Goal: Transaction & Acquisition: Download file/media

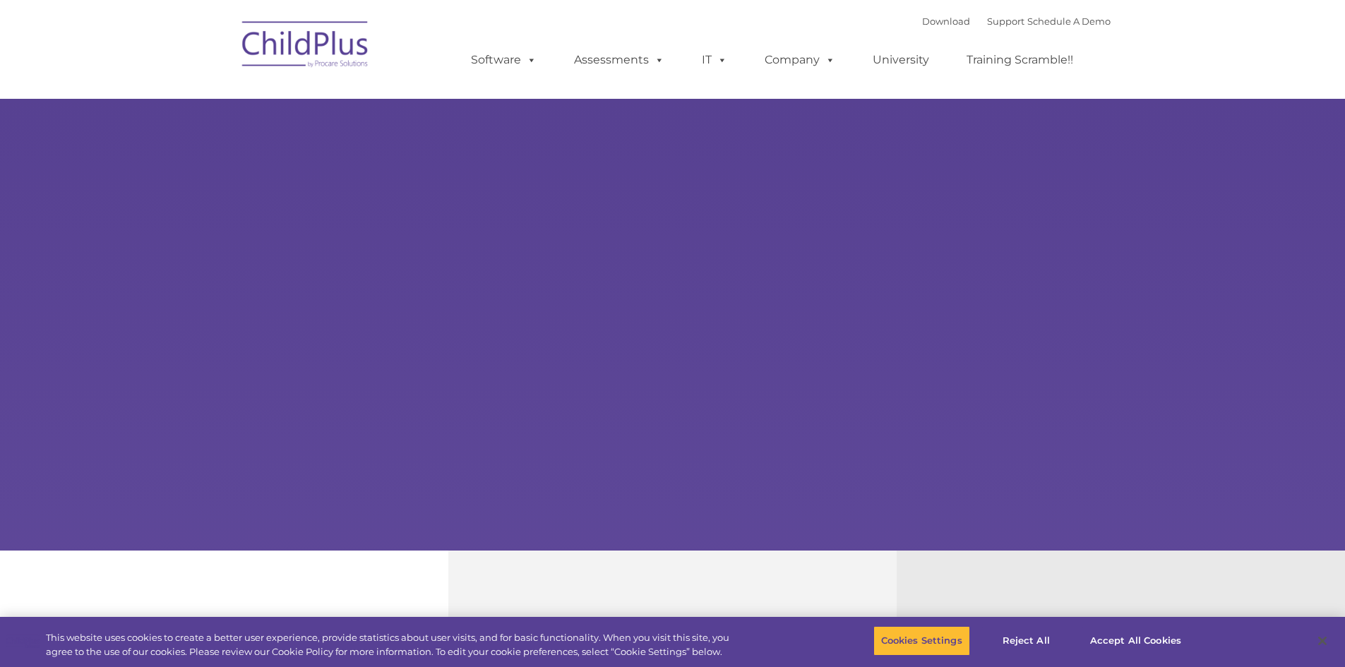
select select "MEDIUM"
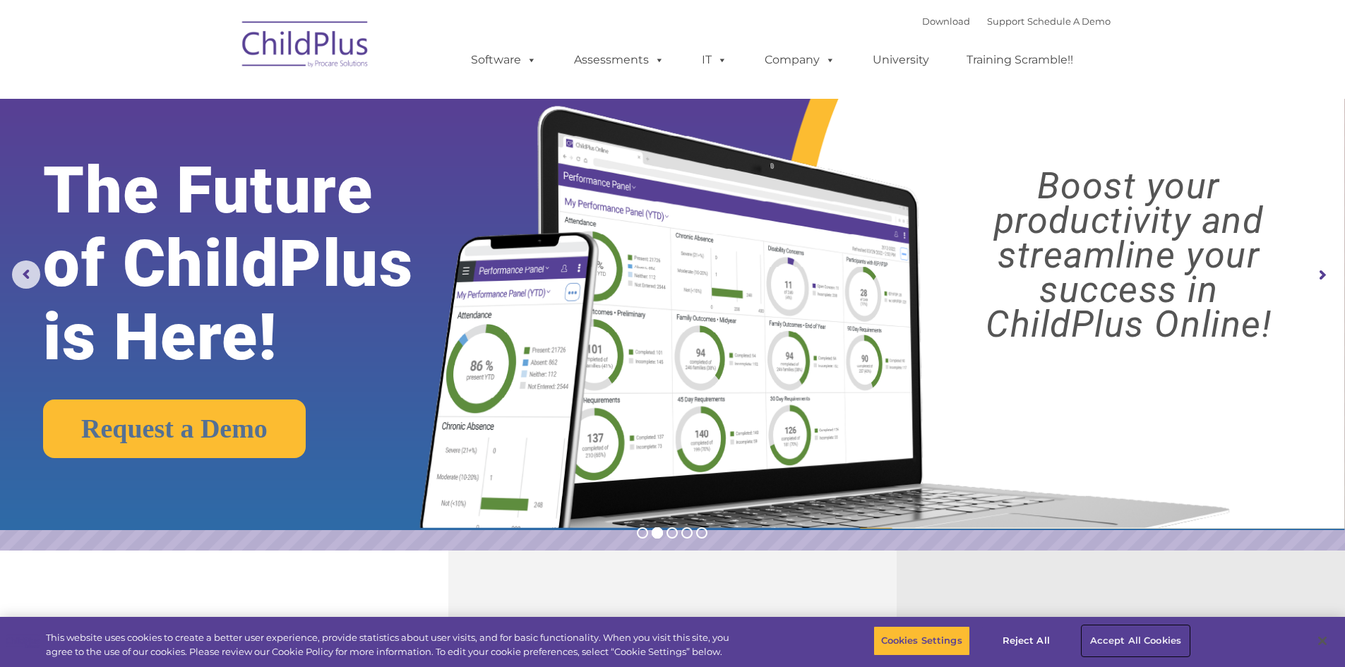
click at [1091, 642] on button "Accept All Cookies" at bounding box center [1135, 641] width 107 height 30
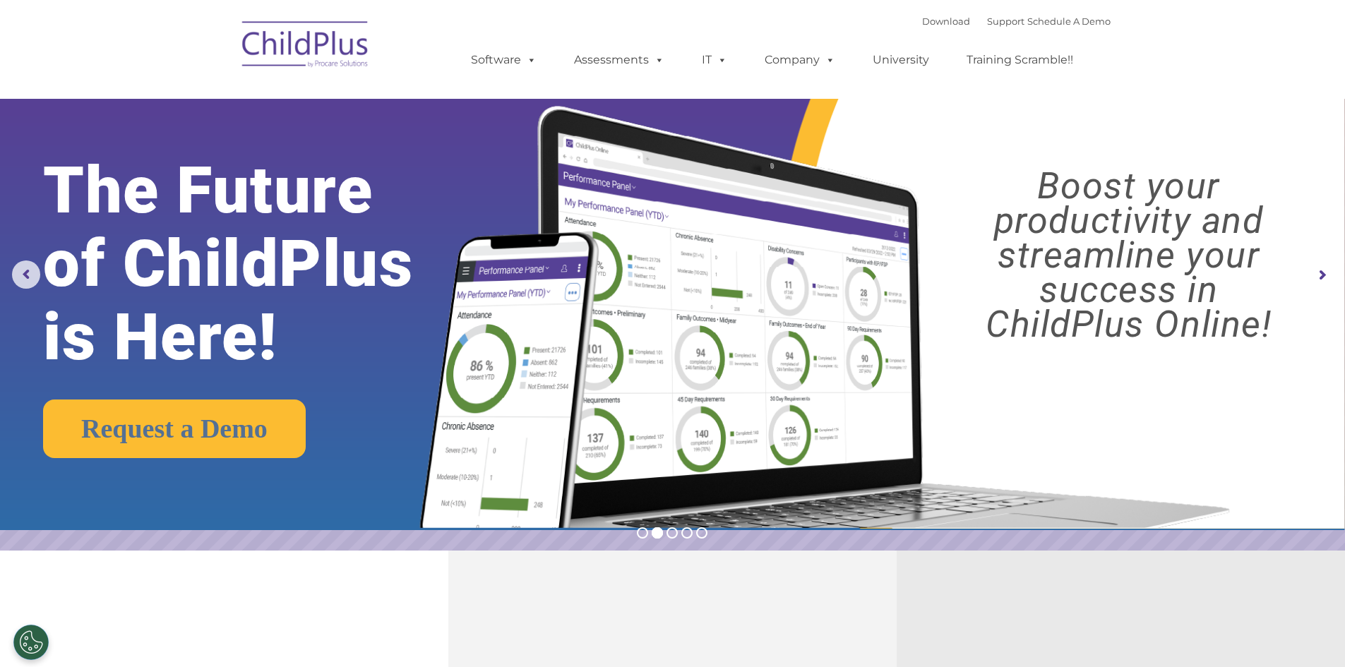
click at [304, 55] on img at bounding box center [305, 46] width 141 height 71
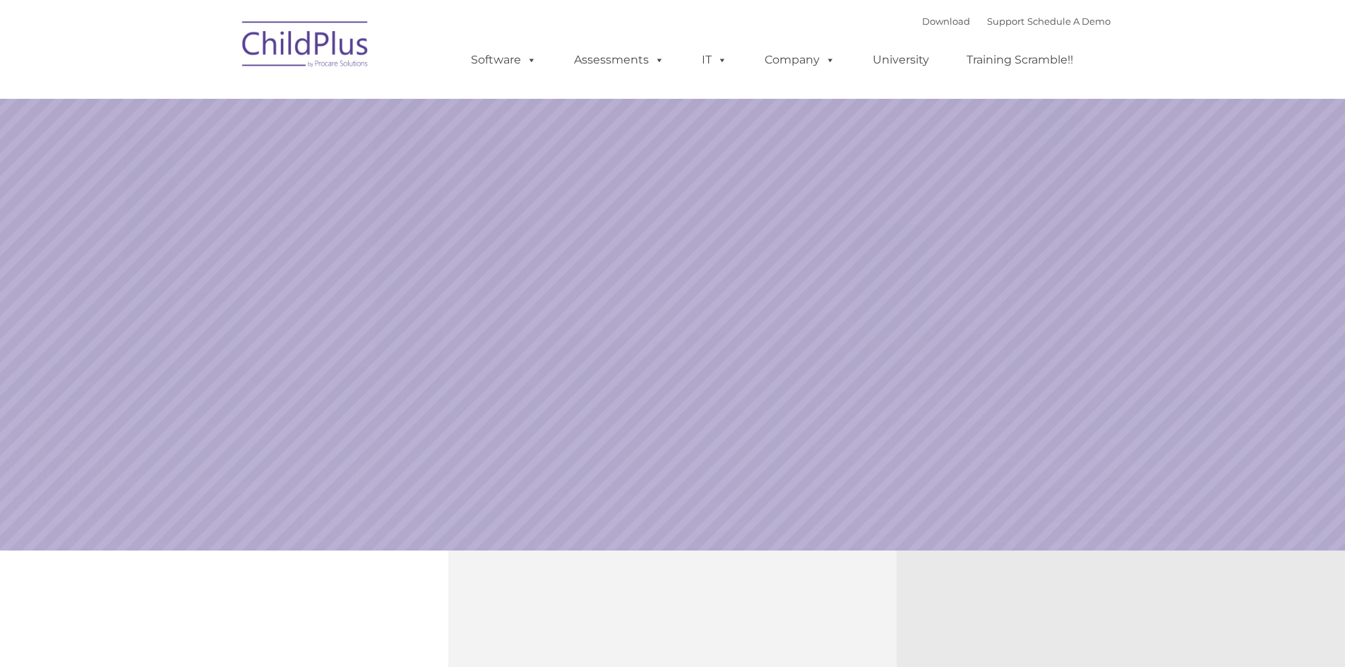
select select "MEDIUM"
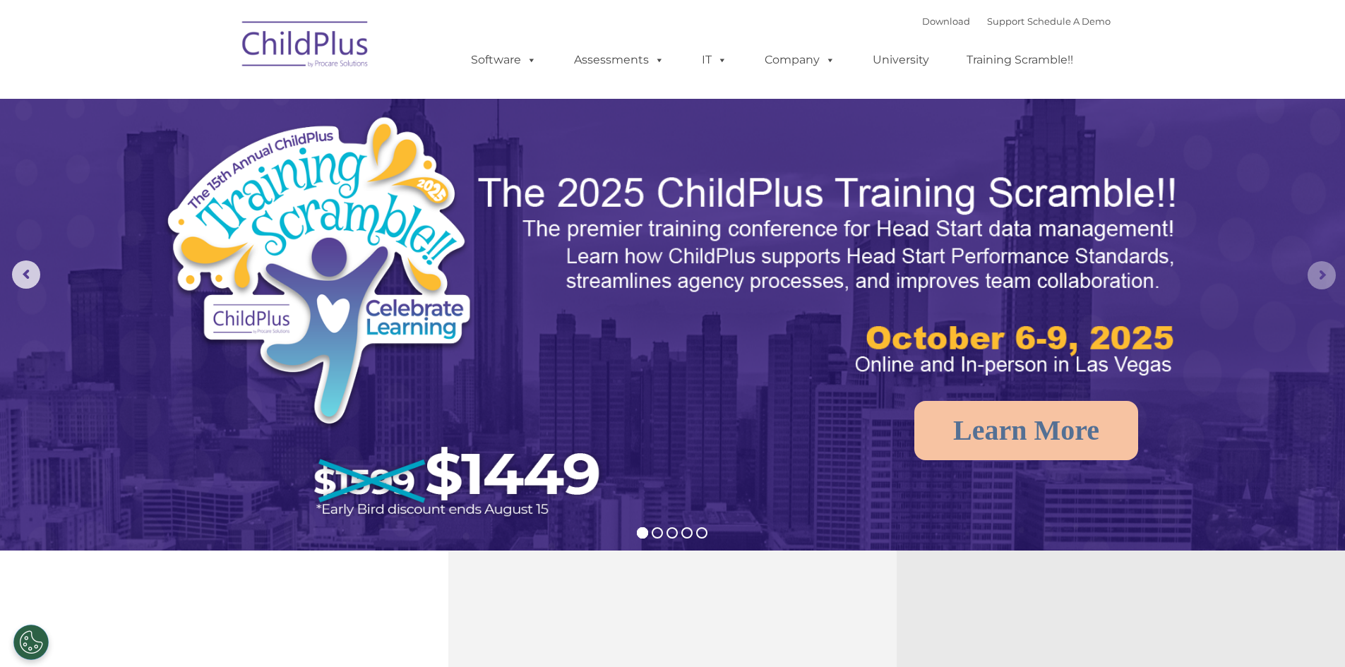
click at [1320, 275] on rs-arrow at bounding box center [1321, 275] width 28 height 28
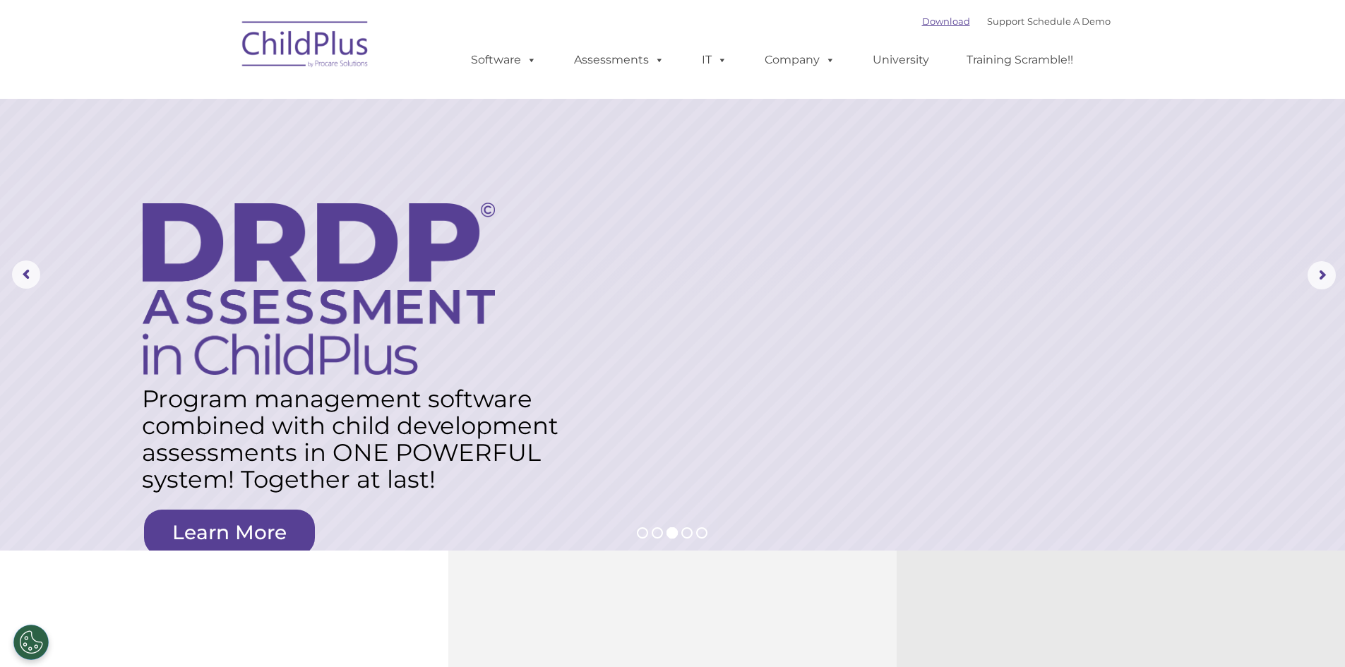
click at [926, 26] on link "Download" at bounding box center [946, 21] width 48 height 11
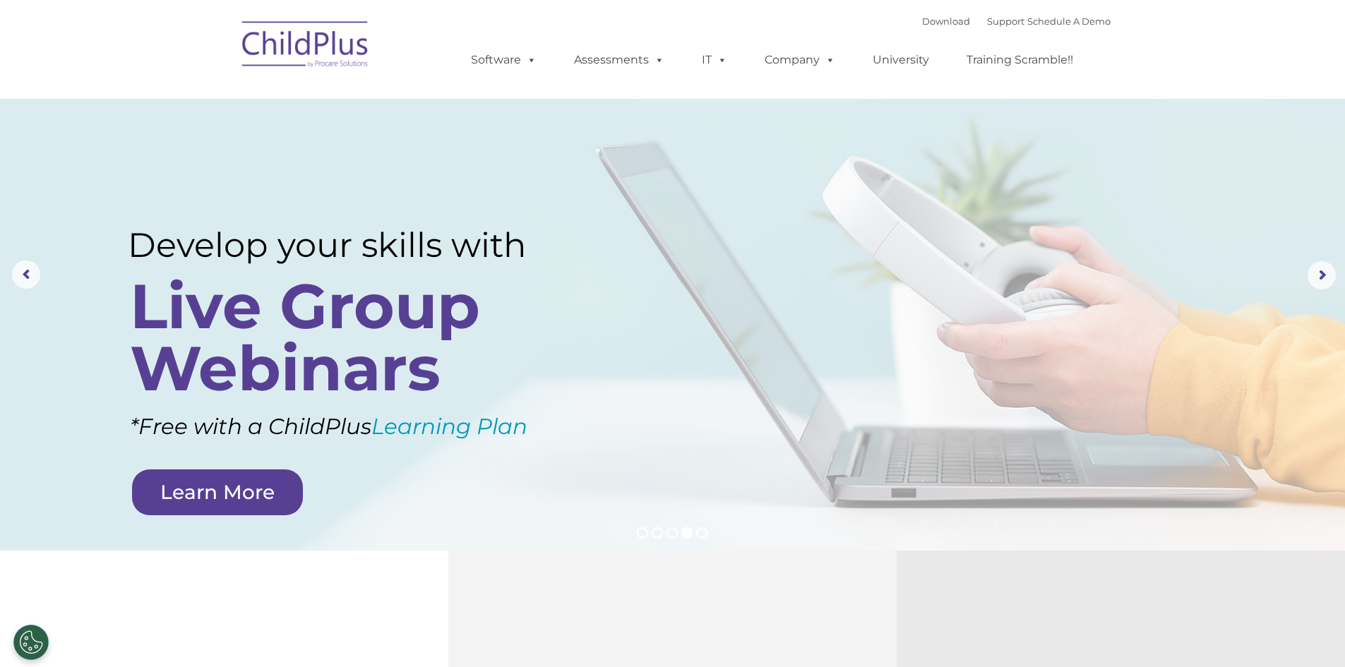
click at [307, 42] on img at bounding box center [305, 46] width 141 height 71
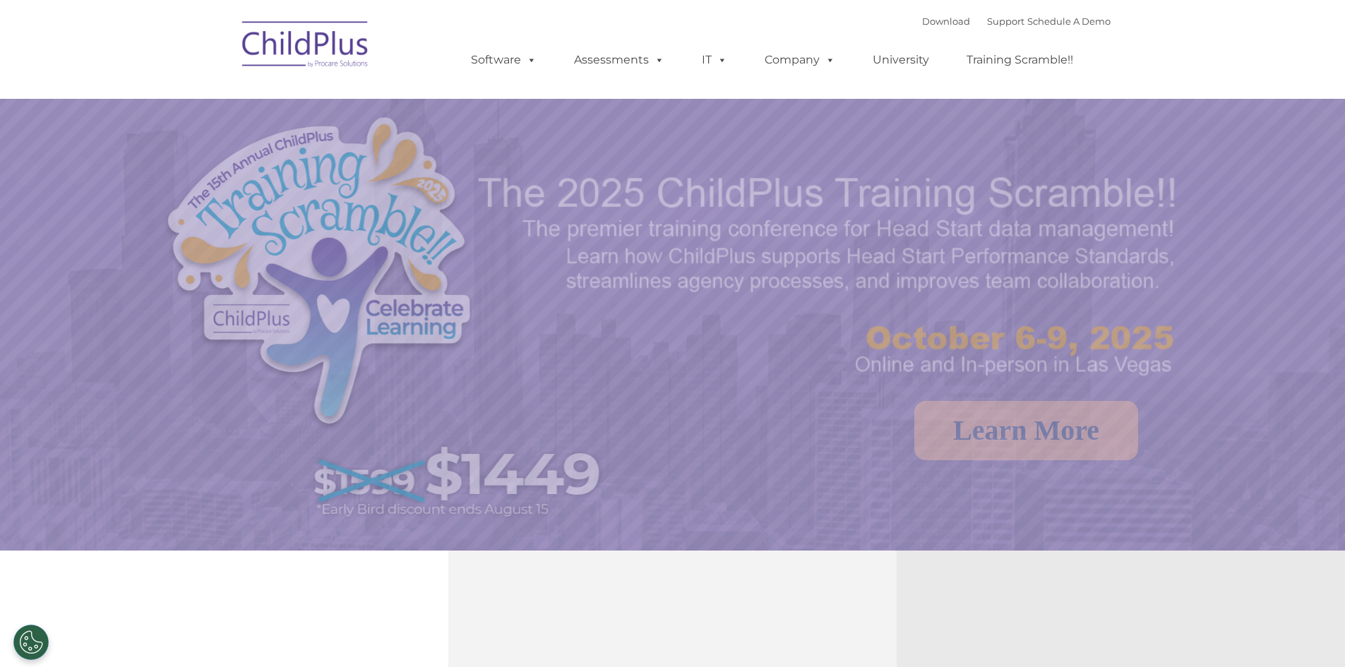
select select "MEDIUM"
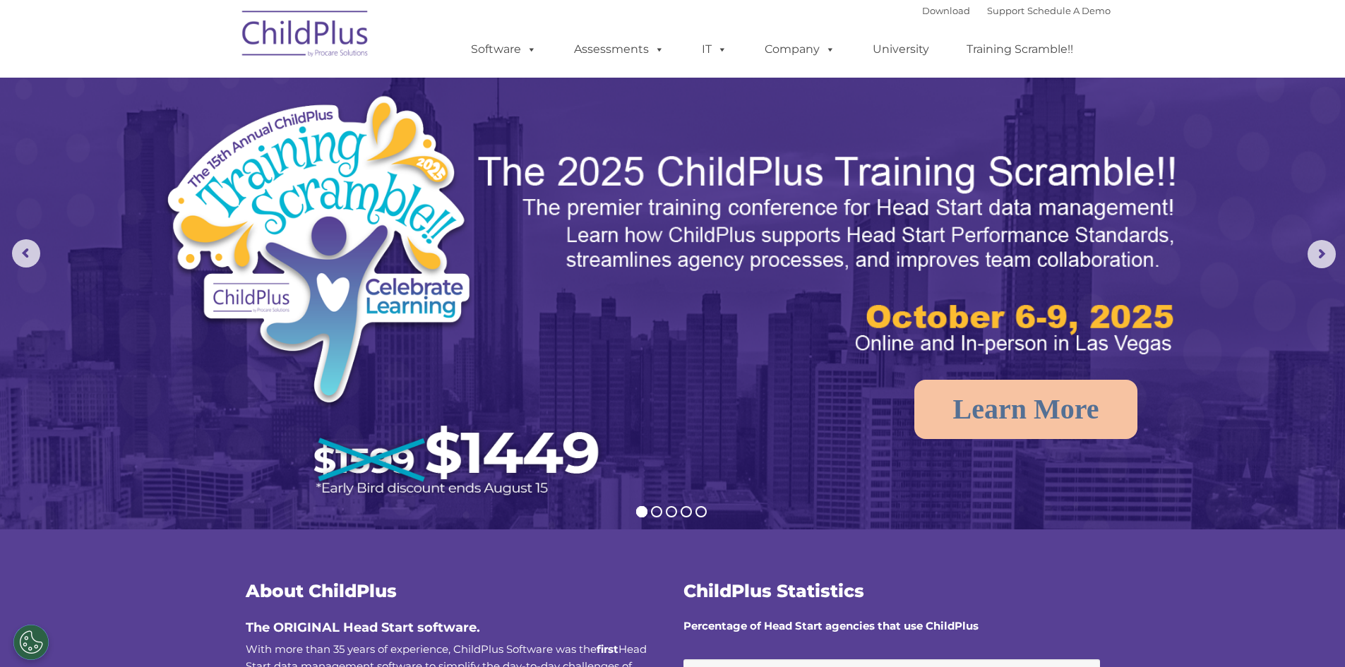
click at [309, 41] on img at bounding box center [305, 36] width 141 height 71
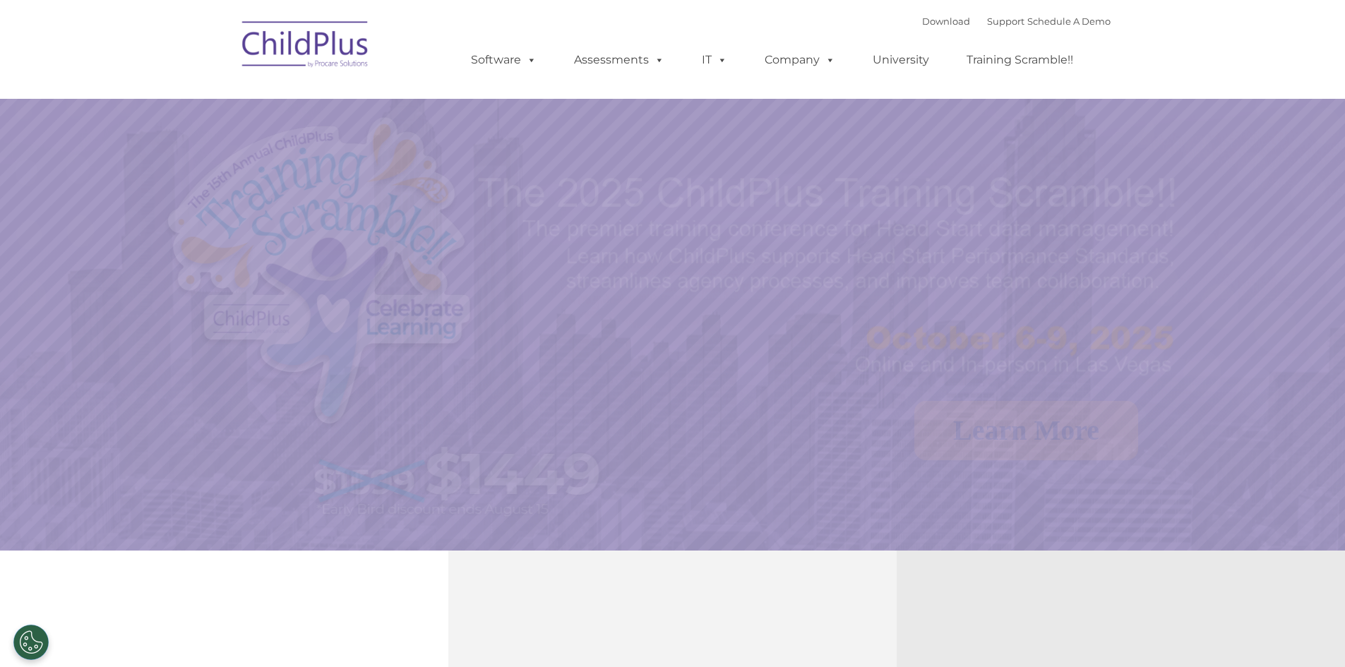
select select "MEDIUM"
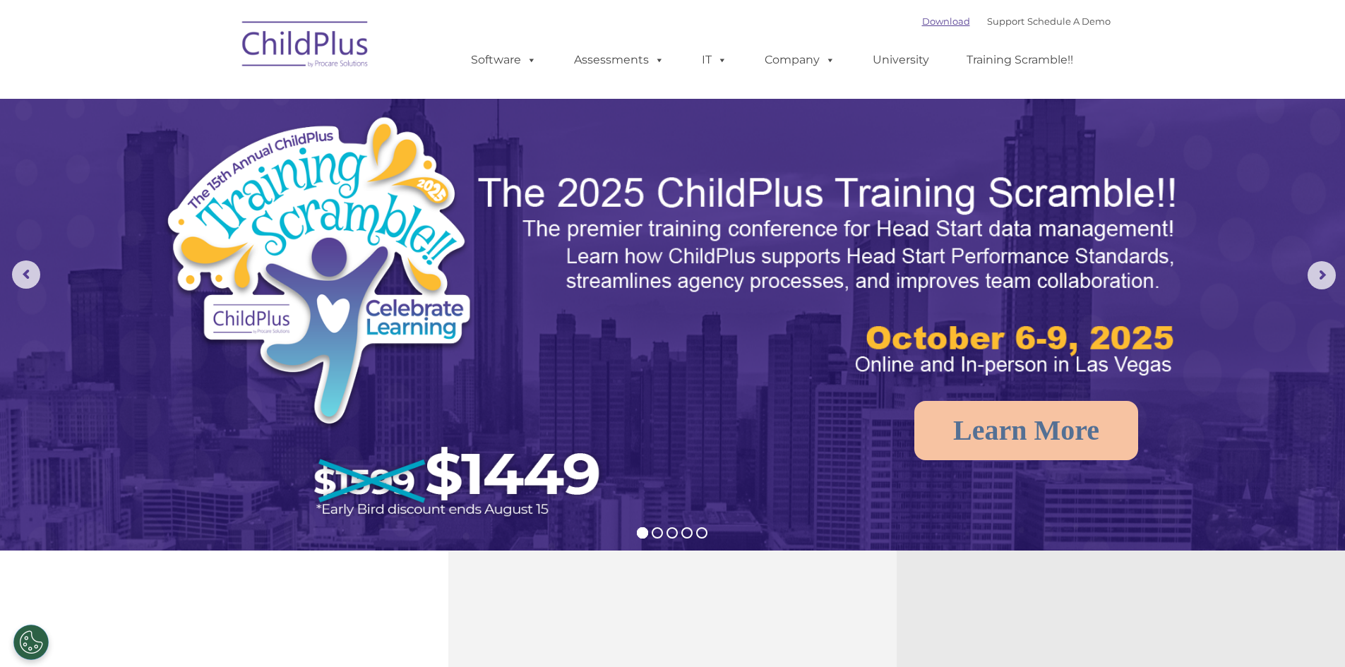
click at [934, 20] on link "Download" at bounding box center [946, 21] width 48 height 11
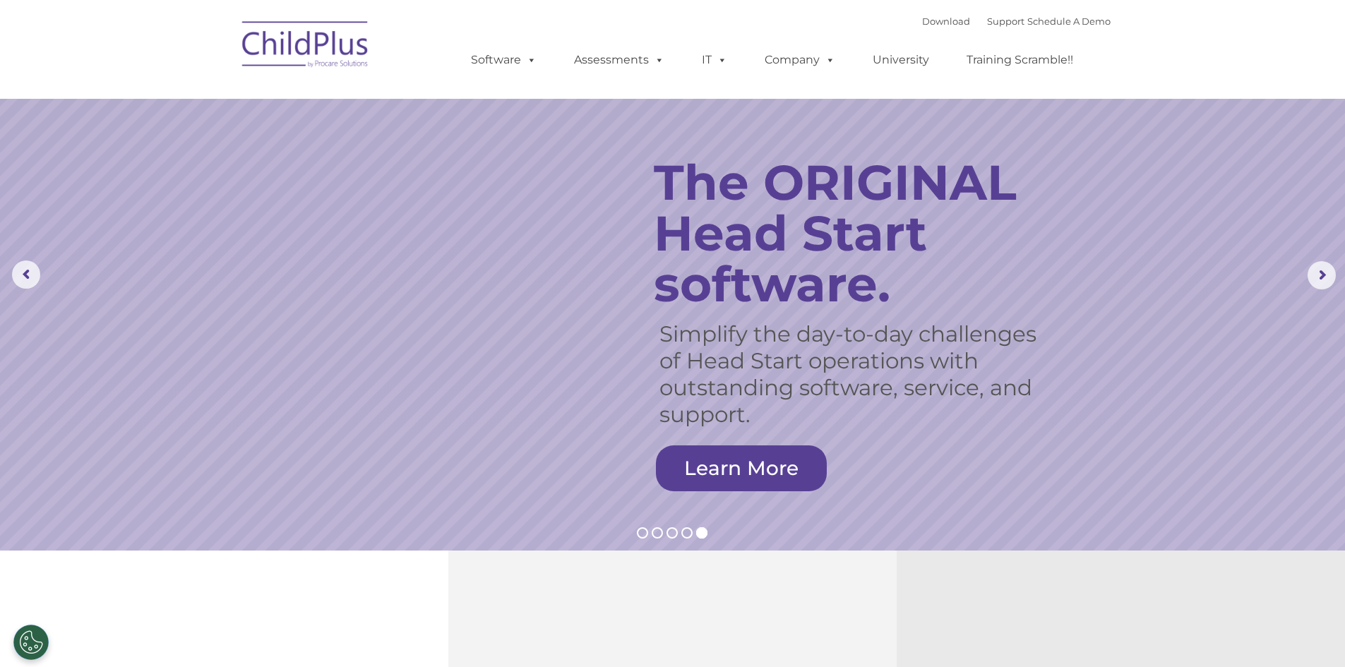
click at [328, 46] on img at bounding box center [305, 46] width 141 height 71
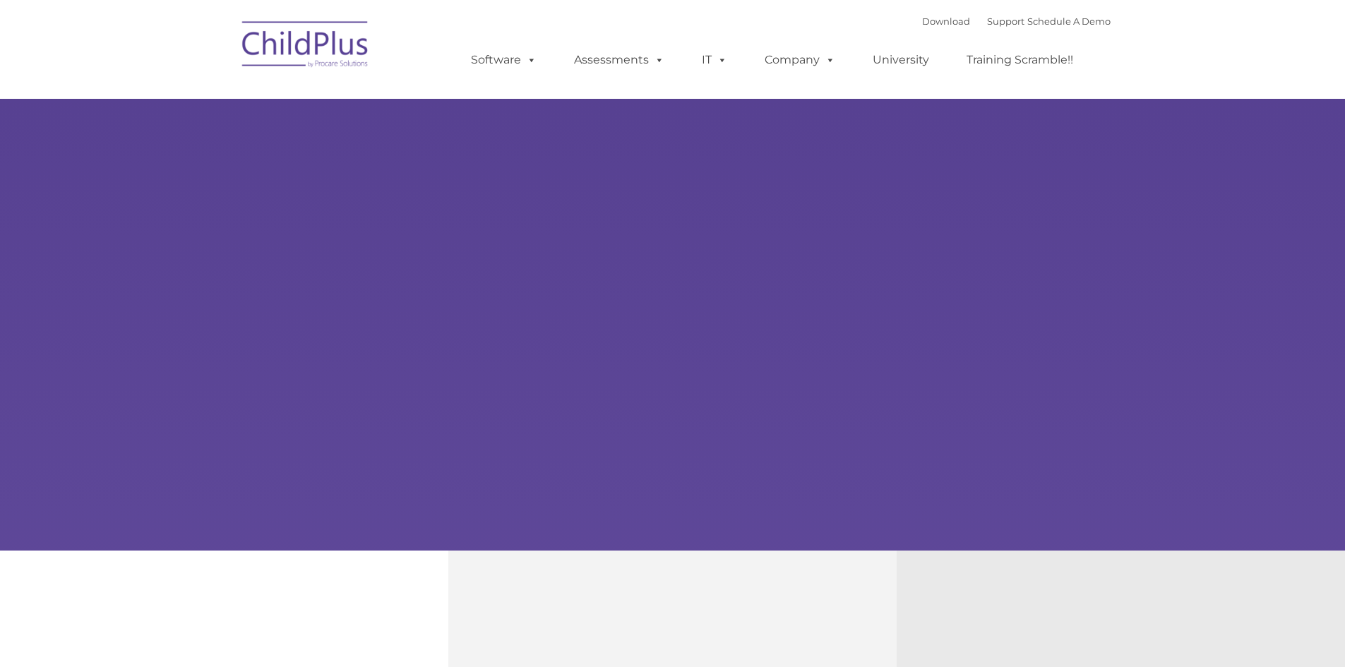
type input ""
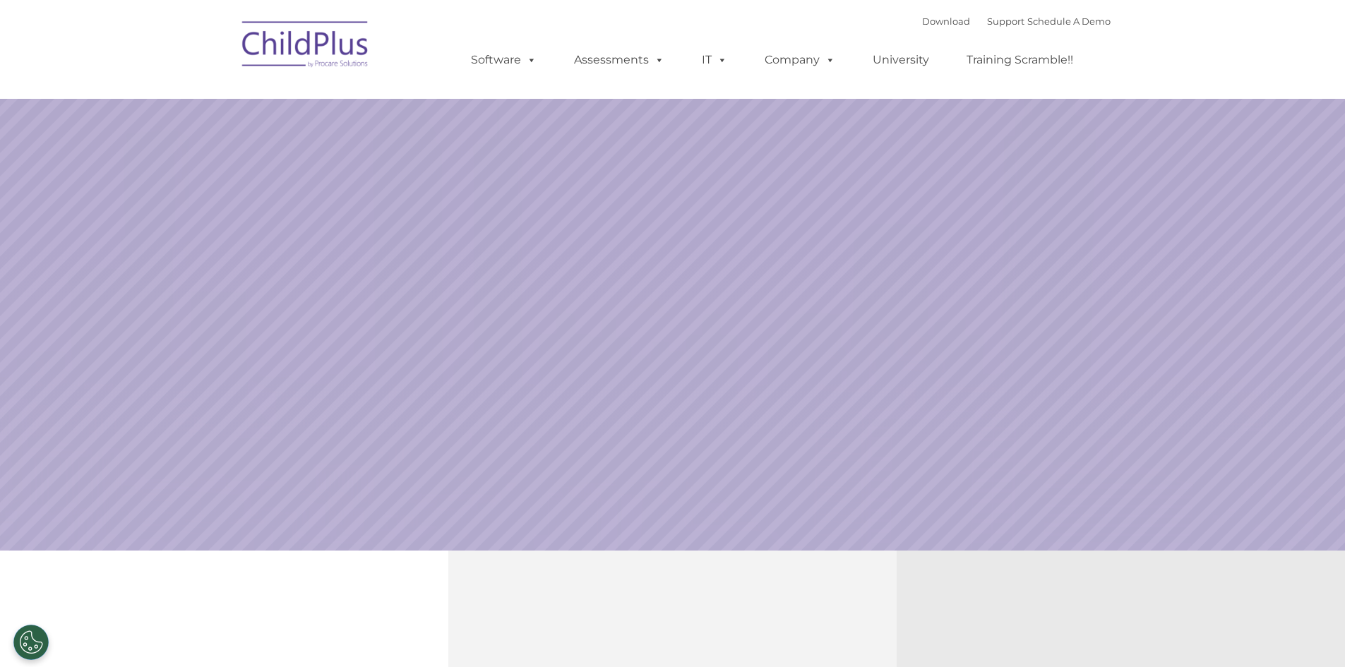
select select "MEDIUM"
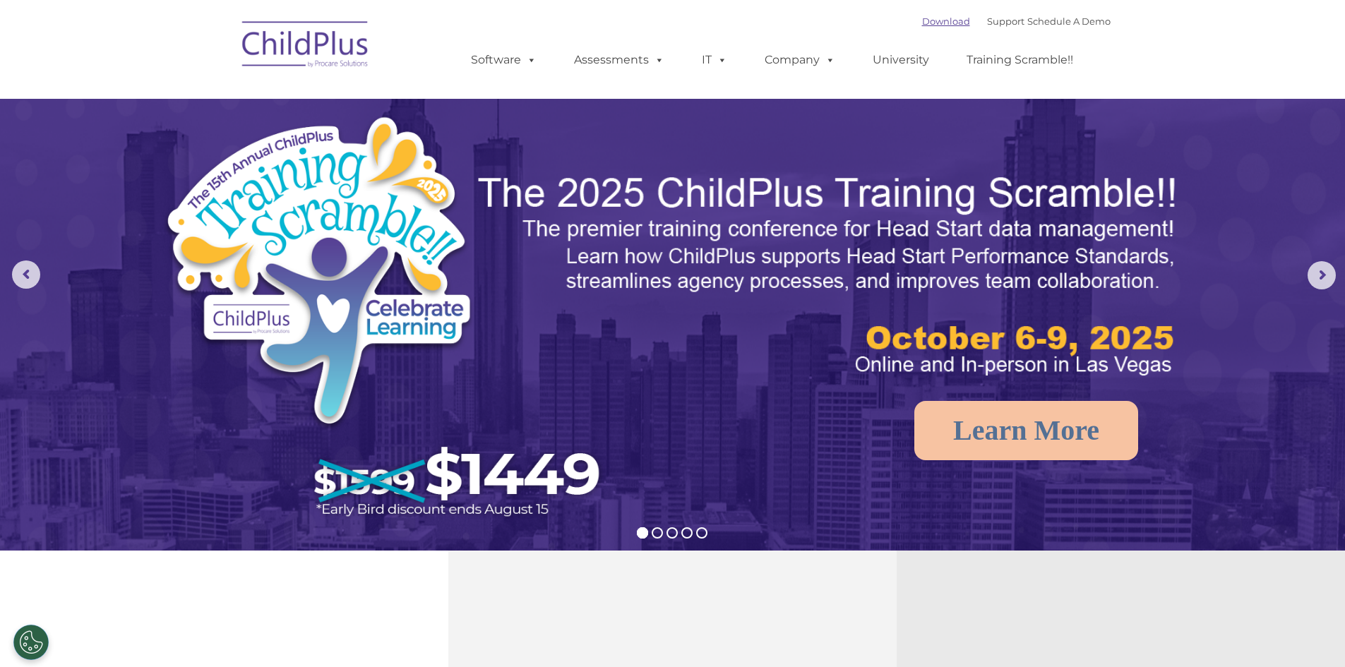
click at [922, 23] on link "Download" at bounding box center [946, 21] width 48 height 11
